Goal: Task Accomplishment & Management: Complete application form

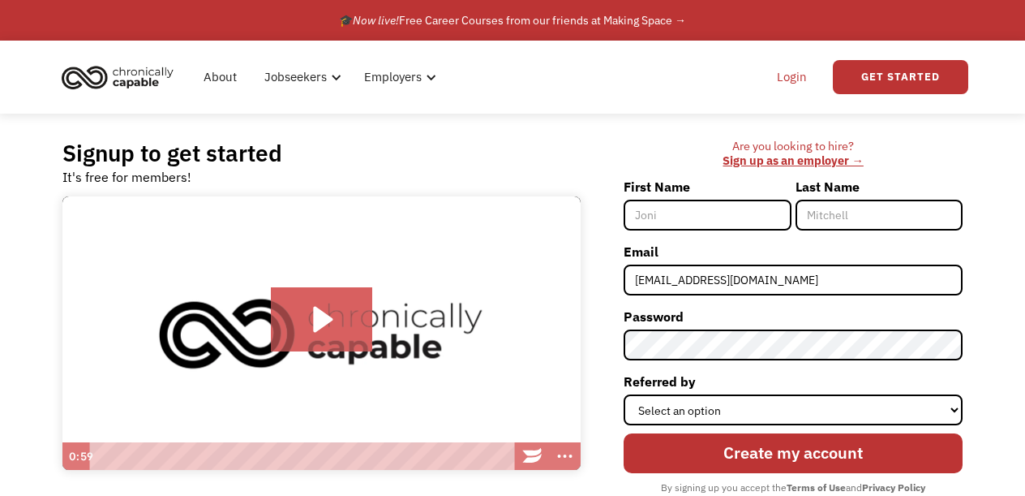
click at [793, 82] on link "Login" at bounding box center [791, 77] width 49 height 52
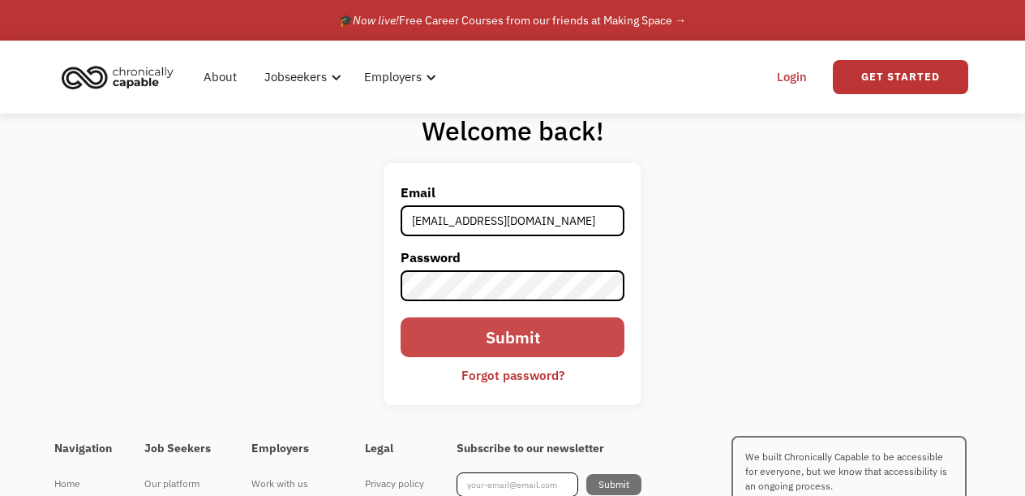
type input "[EMAIL_ADDRESS][DOMAIN_NAME]"
click at [571, 337] on input "Submit" at bounding box center [513, 336] width 224 height 39
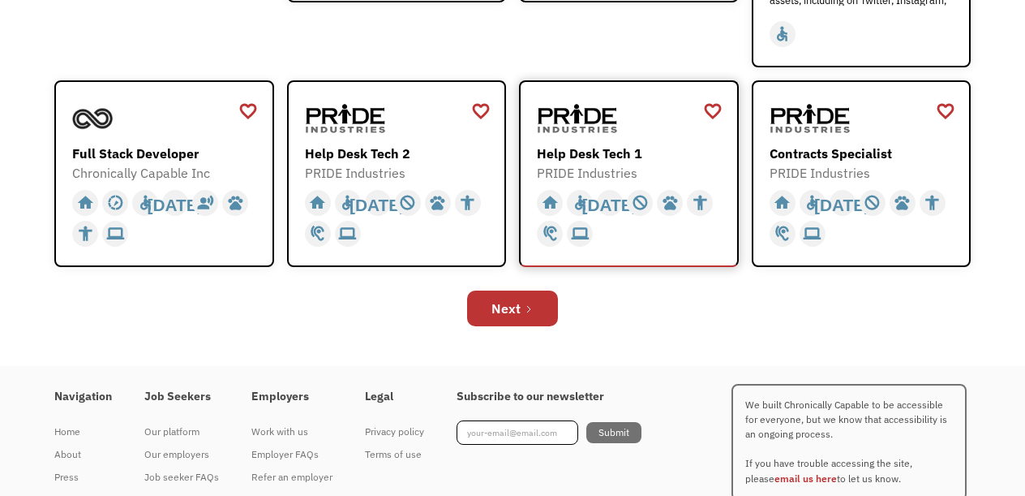
scroll to position [599, 0]
